Goal: Task Accomplishment & Management: Complete application form

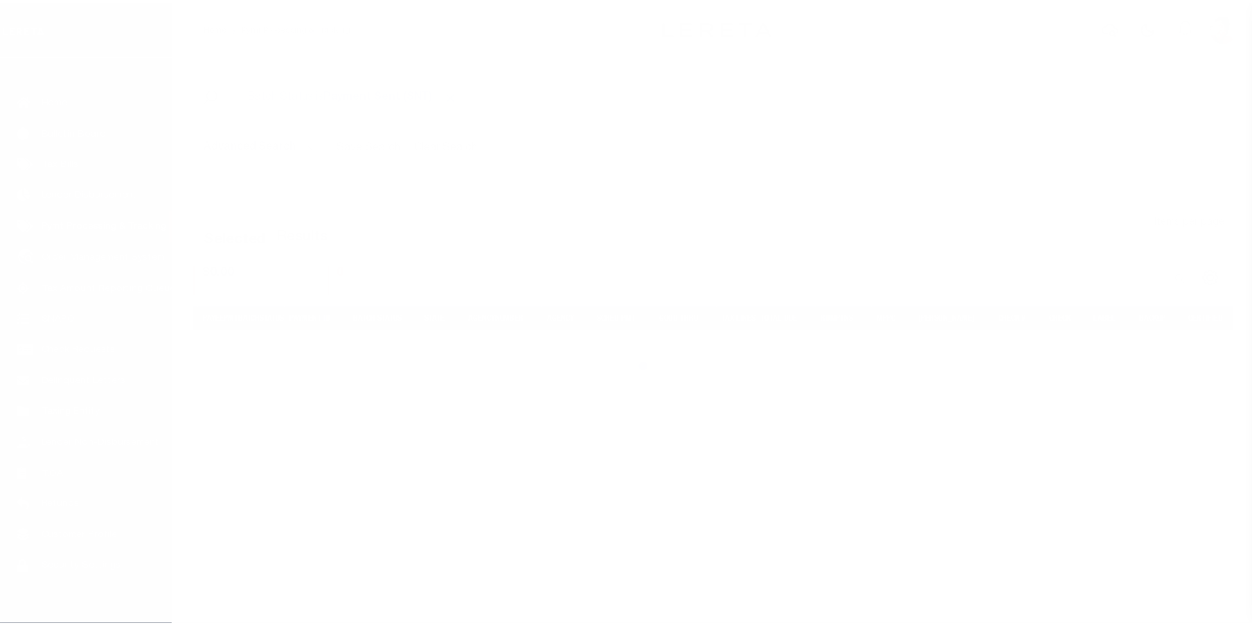
scroll to position [50, 0]
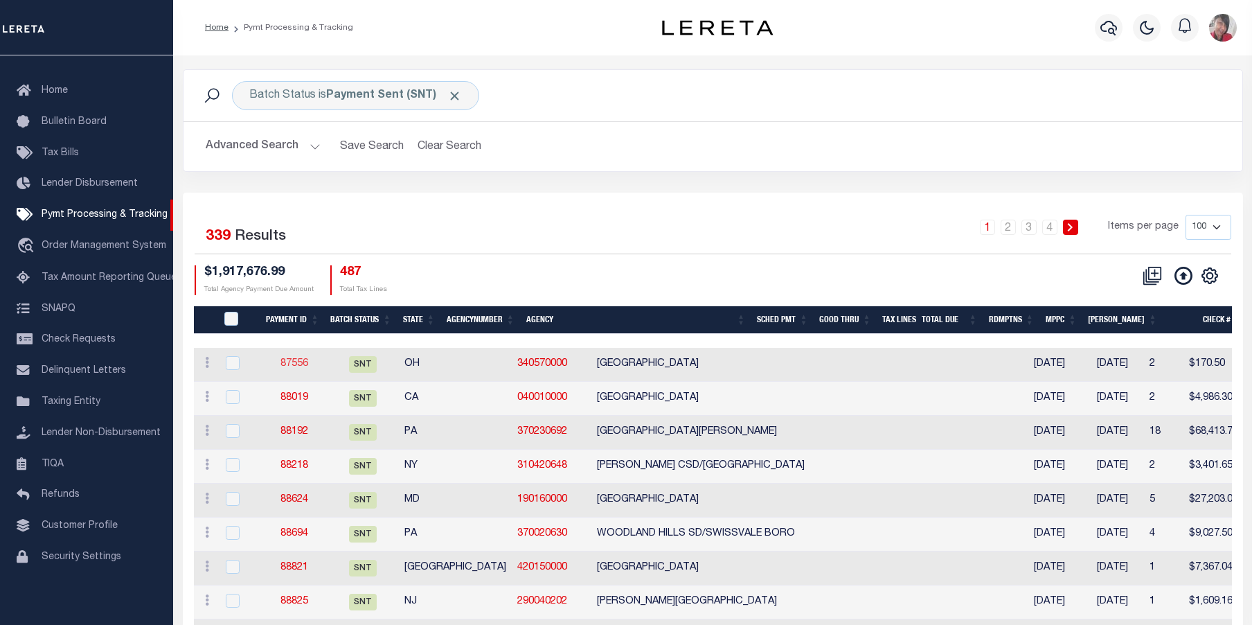
click at [296, 365] on link "87556" at bounding box center [295, 364] width 28 height 10
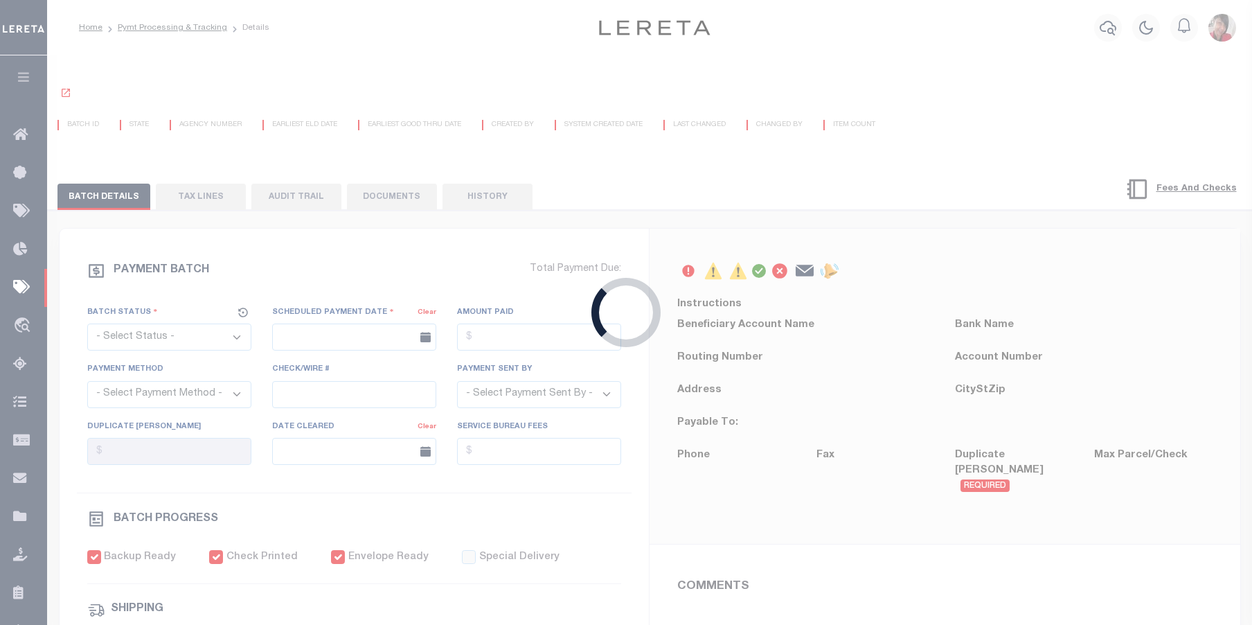
select select "SNT"
type input "[DATE]"
type input "$170.5"
select select "CHK"
type input "53854"
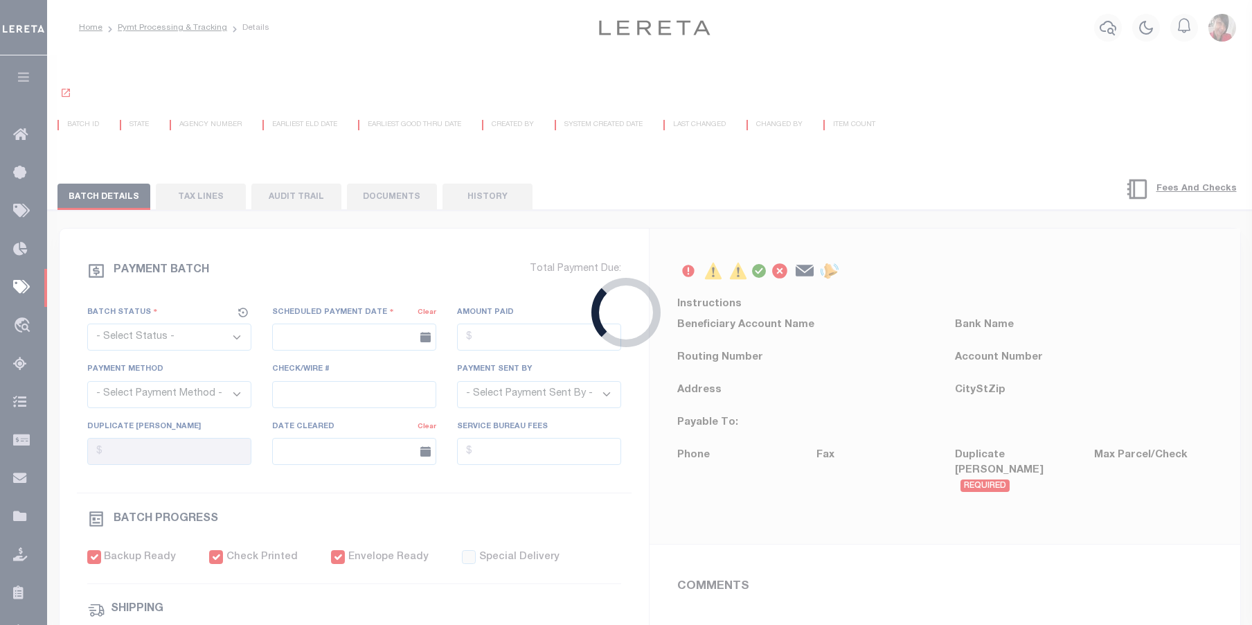
select select "[PERSON_NAME]"
checkbox input "true"
select select "FDX"
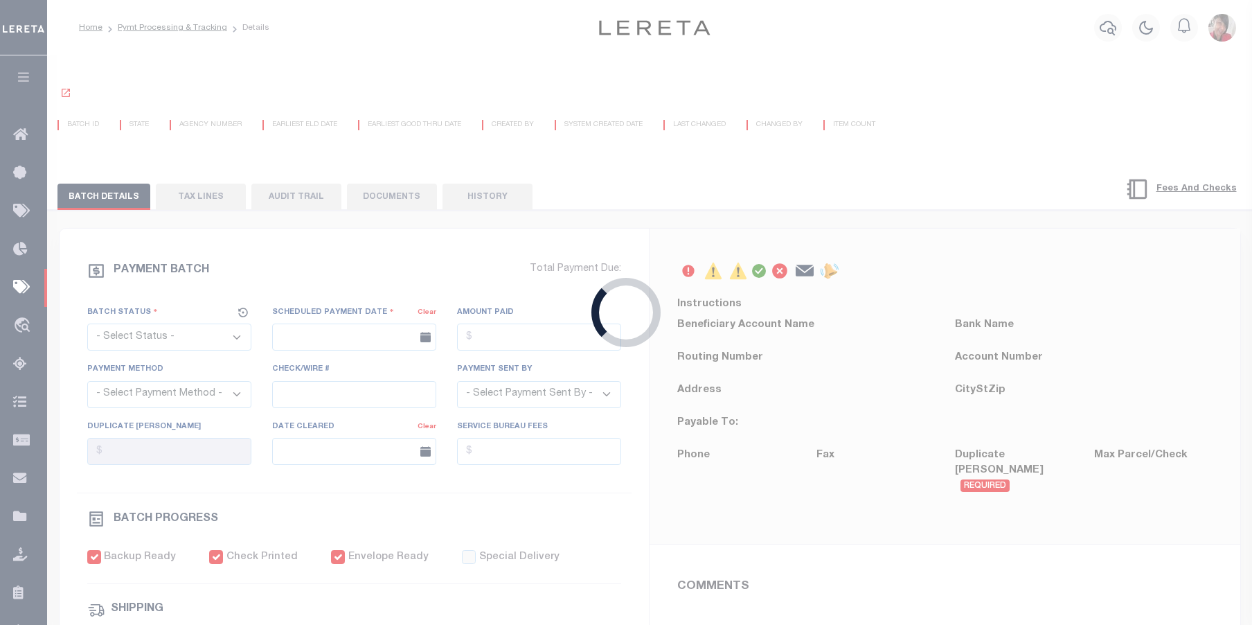
type input "[DATE]"
type input "$72.35"
type input "884675597223"
select select
type input "N"
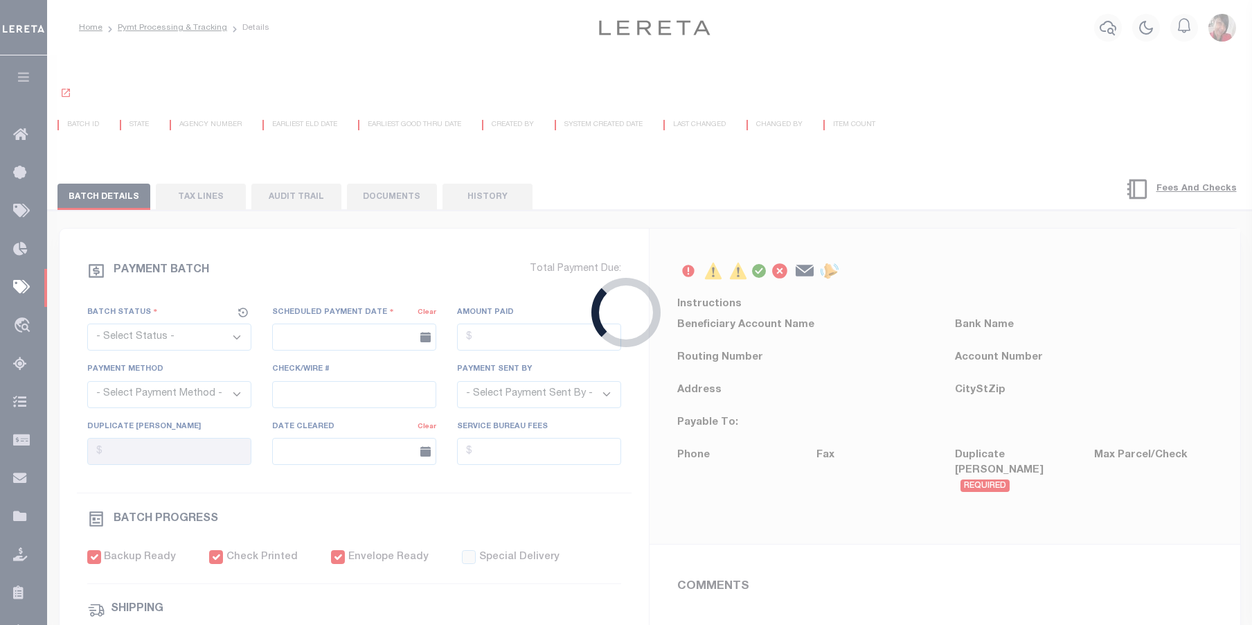
radio input "true"
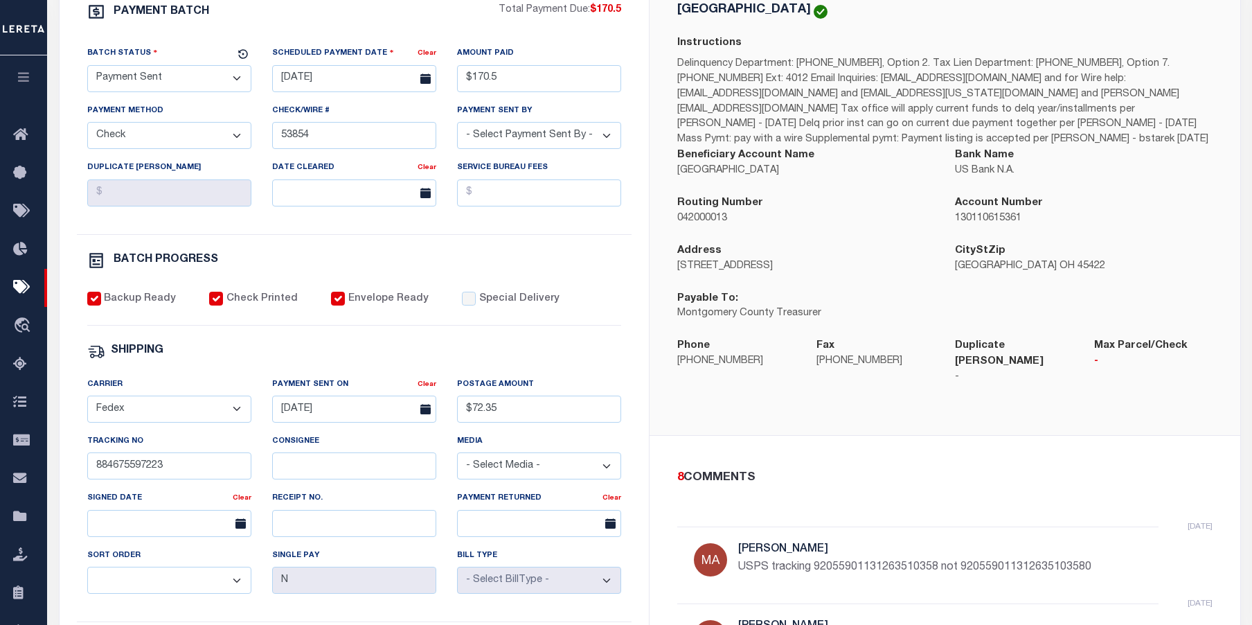
scroll to position [277, 0]
